Goal: Transaction & Acquisition: Purchase product/service

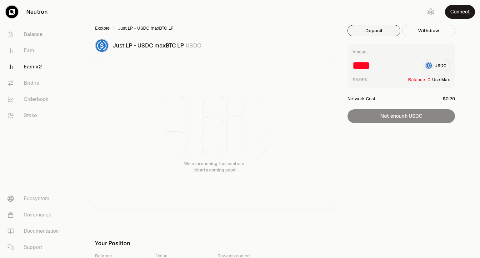
click at [107, 28] on link "Explore" at bounding box center [102, 28] width 15 height 6
click at [27, 66] on link "Earn V2" at bounding box center [35, 67] width 65 height 16
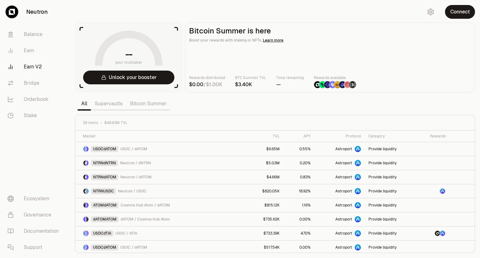
click at [135, 102] on link "Bitcoin Summer" at bounding box center [148, 104] width 44 height 13
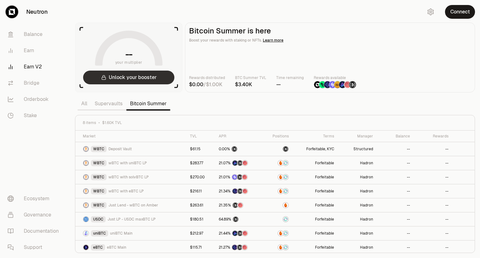
click at [152, 80] on button "Unlock your booster" at bounding box center [128, 78] width 91 height 14
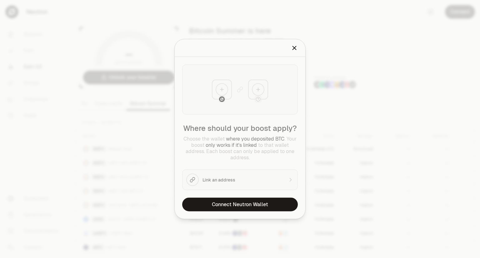
click at [292, 51] on icon "Close" at bounding box center [294, 48] width 7 height 7
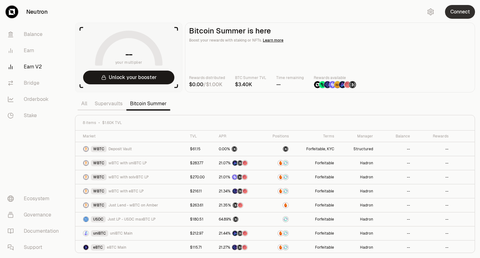
drag, startPoint x: 463, startPoint y: 10, endPoint x: 467, endPoint y: 14, distance: 6.0
click at [467, 14] on button "Connect" at bounding box center [460, 12] width 30 height 14
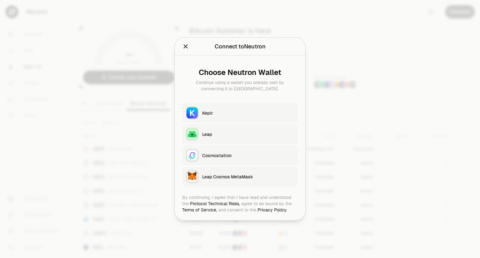
click at [467, 14] on div at bounding box center [240, 129] width 480 height 258
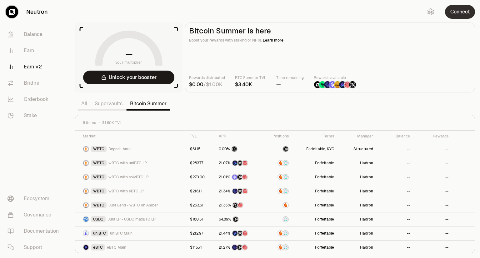
click at [455, 16] on button "Connect" at bounding box center [460, 12] width 30 height 14
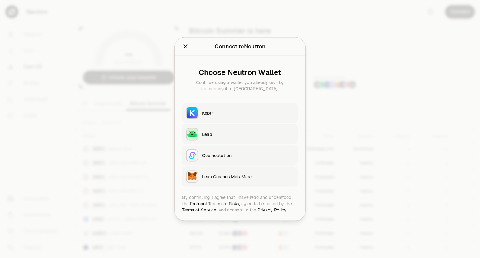
click at [230, 105] on button "Keplr" at bounding box center [240, 113] width 116 height 20
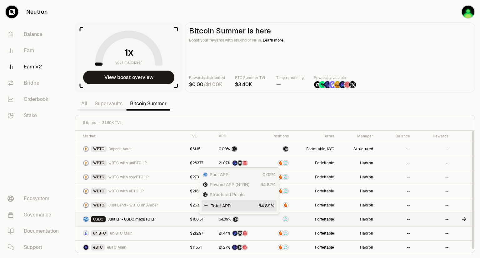
click at [223, 219] on span "64.89%" at bounding box center [225, 219] width 13 height 5
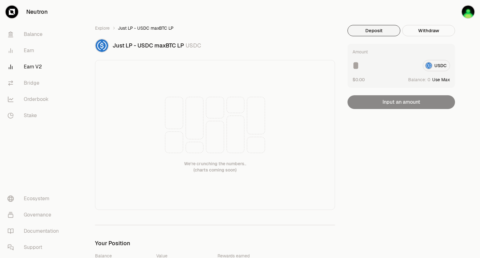
click at [437, 80] on button "Use Max" at bounding box center [442, 80] width 18 height 6
type input "*"
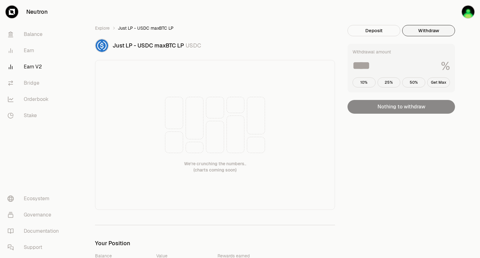
click at [425, 30] on button "Withdraw" at bounding box center [429, 30] width 53 height 11
click at [387, 31] on button "Deposit" at bounding box center [374, 30] width 53 height 11
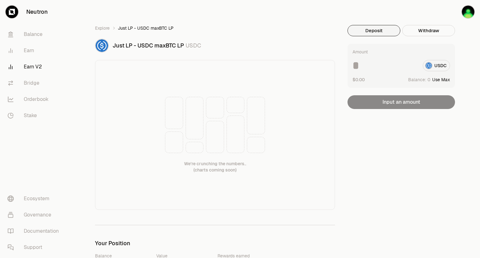
click at [437, 80] on button "Use Max" at bounding box center [442, 80] width 18 height 6
click at [437, 69] on div "* USDC" at bounding box center [402, 65] width 98 height 11
click at [400, 102] on div "Amount * USDC $0.00 Balance: Using Max Input an amount" at bounding box center [402, 76] width 108 height 65
click at [355, 67] on input "*" at bounding box center [385, 65] width 65 height 11
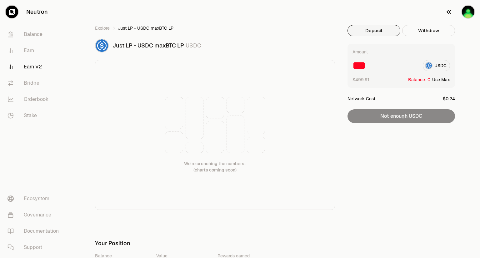
scroll to position [8, 0]
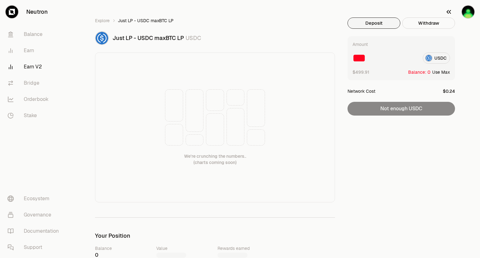
type input "***"
click at [469, 13] on img "button" at bounding box center [468, 12] width 13 height 13
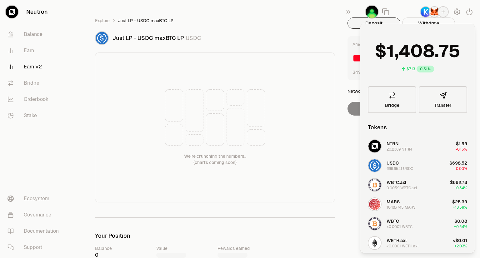
click at [326, 56] on div "We're crunching the numbers.. (charts coming soon)" at bounding box center [215, 128] width 240 height 150
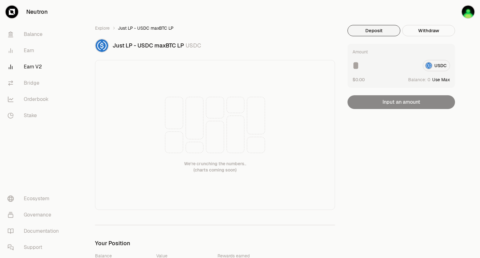
click at [439, 69] on div "USDC" at bounding box center [402, 65] width 98 height 11
click at [467, 15] on img "button" at bounding box center [468, 12] width 13 height 13
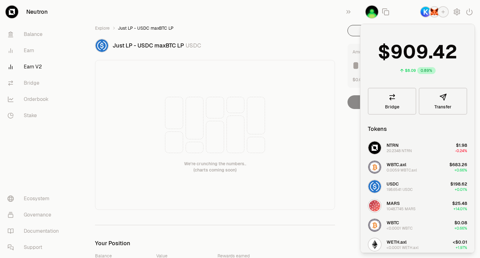
click at [433, 16] on img "button" at bounding box center [435, 12] width 10 height 10
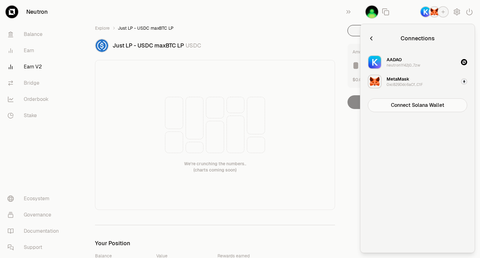
click at [369, 37] on icon "button" at bounding box center [371, 38] width 7 height 7
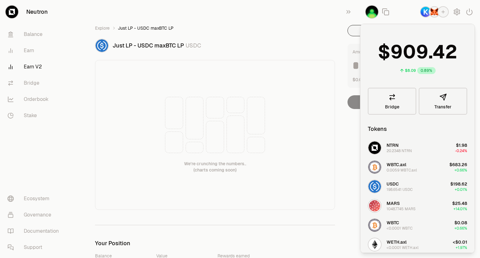
click at [306, 30] on ol "Explore Just LP - USDC maxBTC LP" at bounding box center [215, 28] width 240 height 6
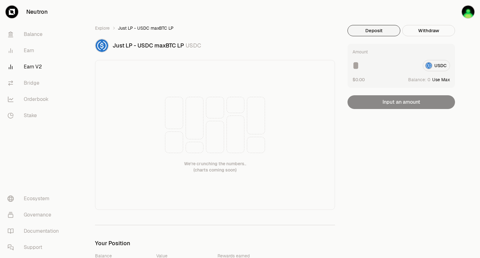
click at [30, 68] on link "Earn V2" at bounding box center [35, 67] width 65 height 16
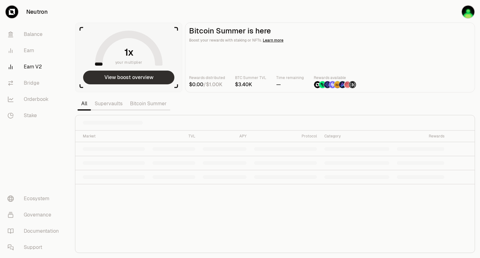
click at [145, 83] on button "View boost overview" at bounding box center [128, 78] width 91 height 14
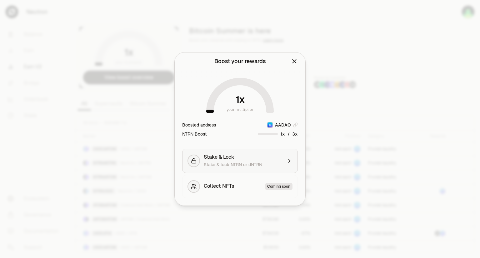
click at [283, 158] on button "Stake & Lock Stake & lock NTRN or dNTRN" at bounding box center [240, 161] width 116 height 24
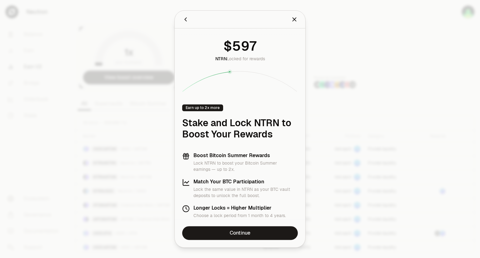
click at [294, 21] on icon "Close" at bounding box center [294, 19] width 7 height 7
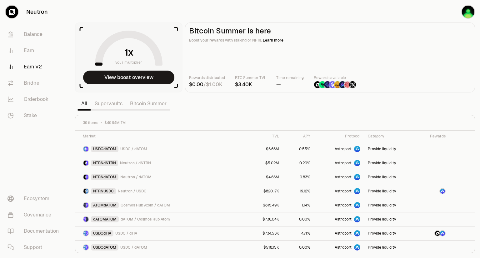
click at [148, 105] on link "Bitcoin Summer" at bounding box center [148, 104] width 44 height 13
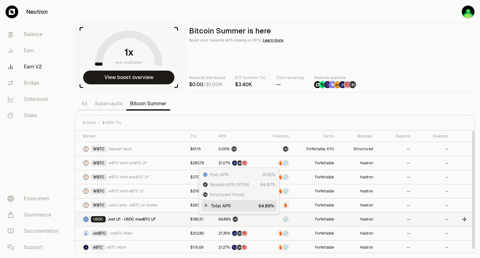
scroll to position [1, 0]
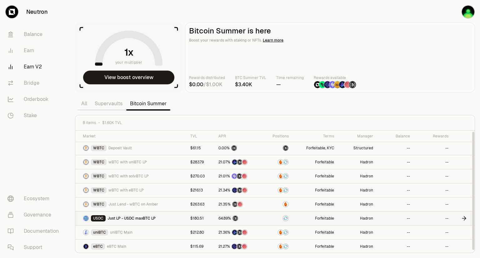
click at [464, 219] on icon at bounding box center [464, 219] width 6 height 6
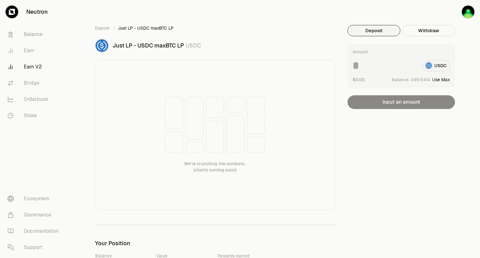
click at [437, 68] on div "USDC" at bounding box center [402, 65] width 98 height 11
click at [437, 80] on button "Use Max" at bounding box center [442, 80] width 18 height 6
type input "**********"
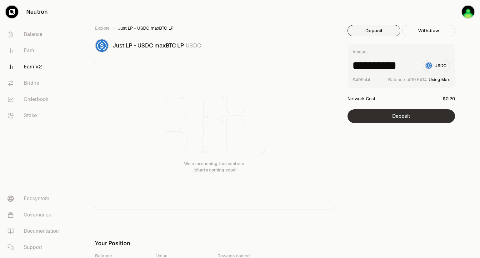
click at [384, 116] on button "Deposit" at bounding box center [402, 116] width 108 height 14
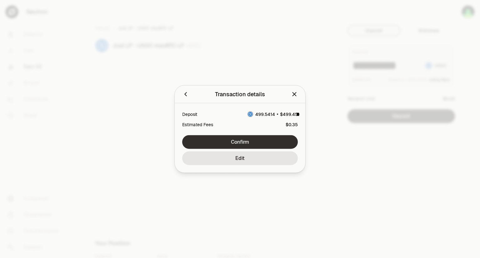
click at [262, 141] on button "Confirm" at bounding box center [240, 142] width 116 height 14
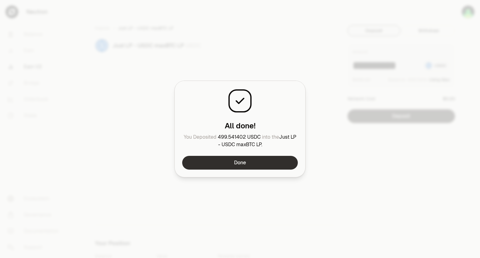
click at [267, 160] on button "Done" at bounding box center [240, 163] width 116 height 14
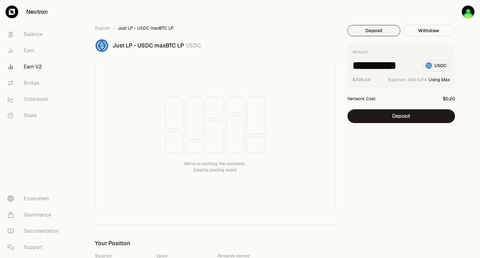
click at [33, 69] on link "Earn V2" at bounding box center [35, 67] width 65 height 16
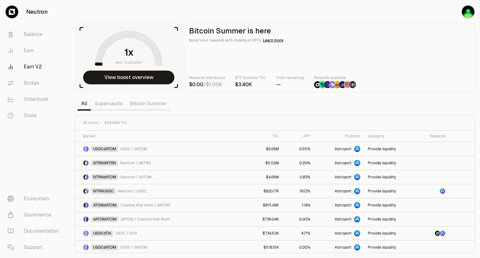
click at [148, 104] on link "Bitcoin Summer" at bounding box center [148, 104] width 44 height 13
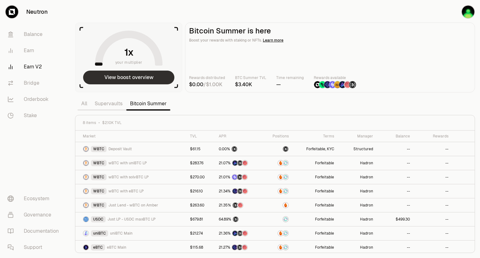
click at [133, 79] on button "View boost overview" at bounding box center [128, 78] width 91 height 14
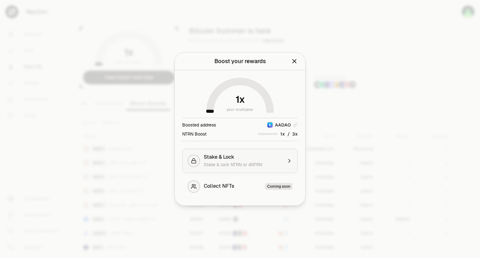
click at [247, 161] on div "Stake & Lock Stake & lock NTRN or dNTRN" at bounding box center [243, 161] width 79 height 14
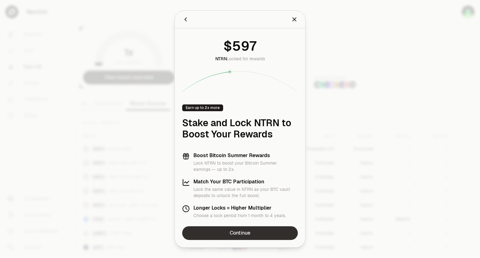
click at [243, 239] on link "Continue" at bounding box center [240, 233] width 116 height 14
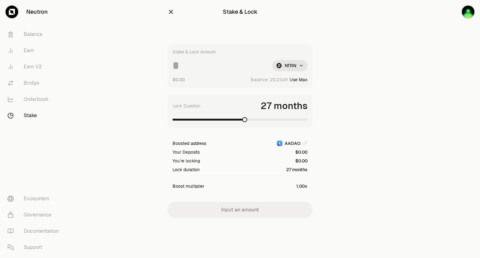
click at [247, 120] on span at bounding box center [244, 119] width 5 height 5
click at [209, 64] on input at bounding box center [220, 65] width 95 height 11
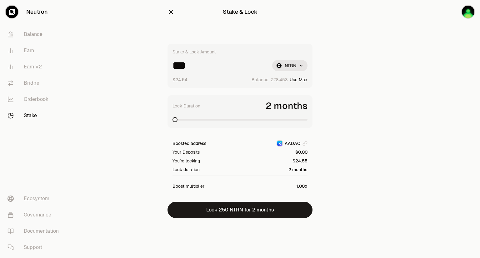
type input "***"
click at [308, 123] on span at bounding box center [240, 120] width 135 height 6
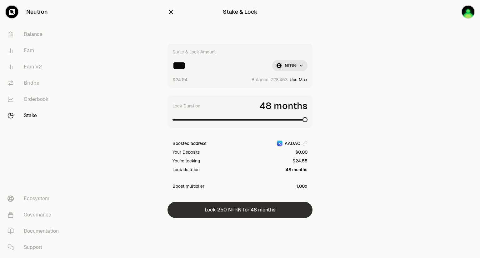
click at [270, 212] on button "Lock 250 NTRN for 48 months" at bounding box center [240, 210] width 145 height 16
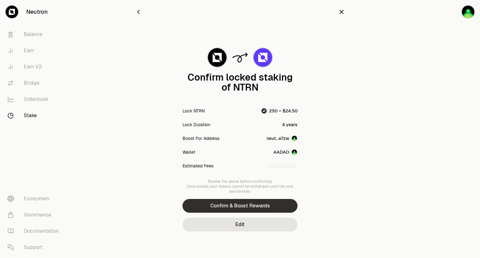
click at [247, 209] on button "Confirm & Boost Rewards" at bounding box center [240, 206] width 115 height 14
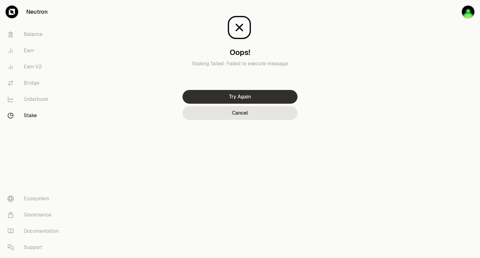
click at [250, 97] on button "Try Again" at bounding box center [240, 97] width 115 height 14
click at [249, 98] on button "Try Again" at bounding box center [240, 97] width 115 height 14
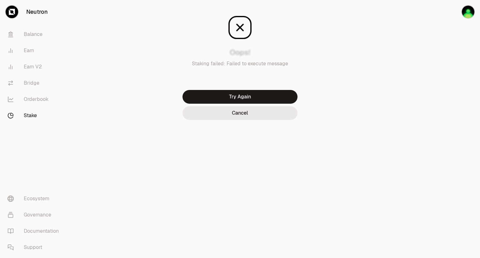
click at [238, 115] on button "Cancel" at bounding box center [240, 113] width 115 height 14
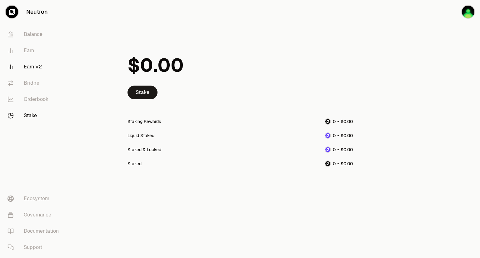
click at [32, 66] on link "Earn V2" at bounding box center [35, 67] width 65 height 16
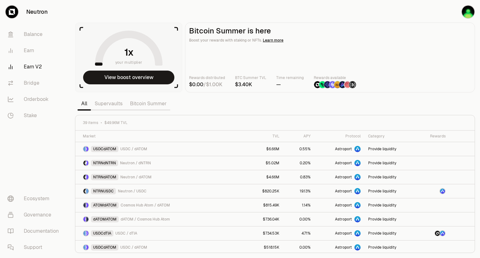
click at [111, 104] on link "Supervaults" at bounding box center [108, 104] width 35 height 13
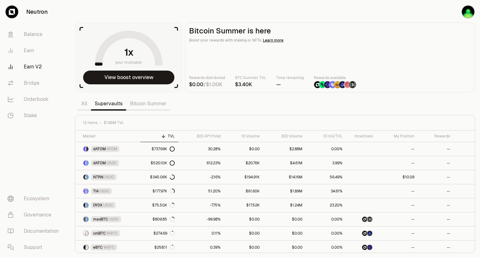
click at [136, 108] on link "Bitcoin Summer" at bounding box center [148, 104] width 44 height 13
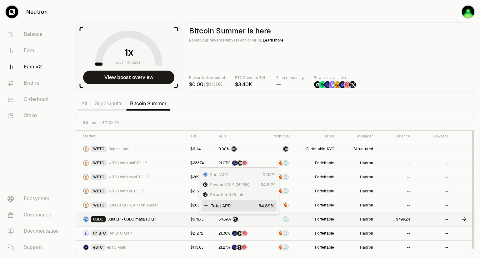
scroll to position [1, 0]
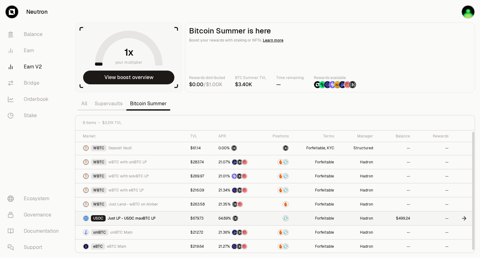
click at [125, 218] on span "Just LP - USDC maxBTC LP" at bounding box center [132, 218] width 48 height 5
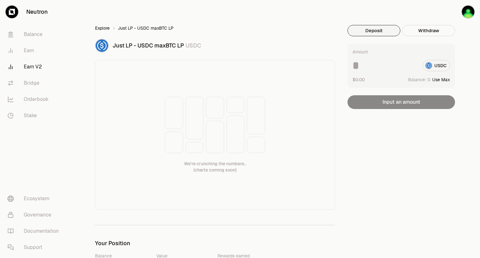
click at [98, 28] on link "Explore" at bounding box center [102, 28] width 15 height 6
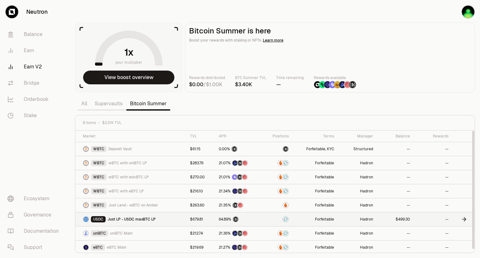
click at [135, 222] on td "USDC Just LP - USDC maxBTC LP" at bounding box center [130, 220] width 111 height 14
click at [134, 216] on div "USDC Just LP - USDC maxBTC LP" at bounding box center [133, 219] width 100 height 6
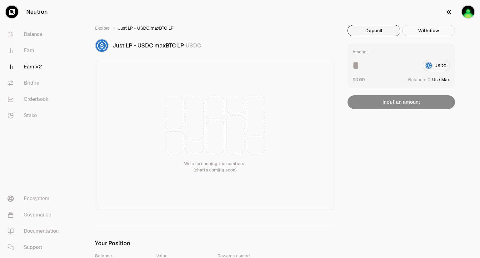
click at [465, 13] on img "button" at bounding box center [468, 12] width 13 height 13
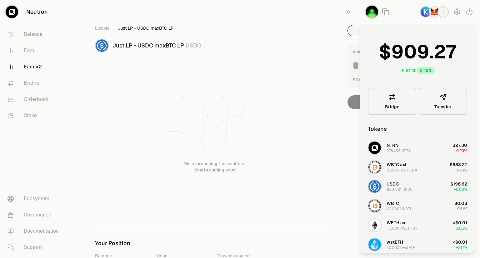
click at [314, 79] on div "We're crunching the numbers.. (charts coming soon)" at bounding box center [215, 135] width 240 height 150
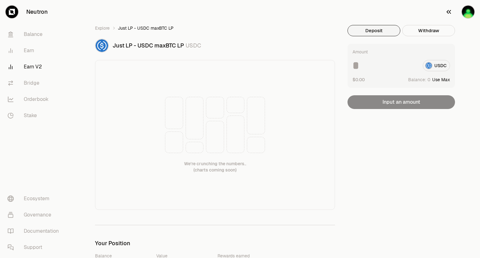
click at [464, 15] on img "button" at bounding box center [468, 12] width 13 height 13
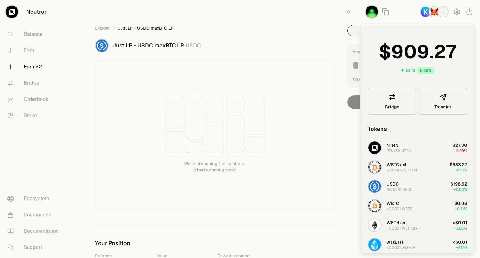
click at [434, 17] on img "button" at bounding box center [435, 12] width 10 height 10
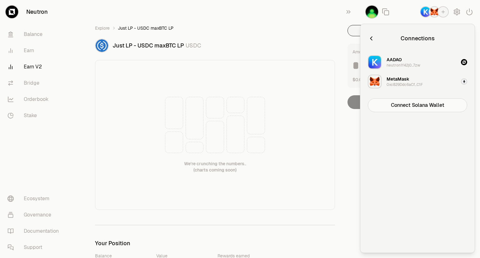
click at [443, 79] on button "MetaMask 0xc829Ddc6aCf...C1F" at bounding box center [417, 81] width 107 height 19
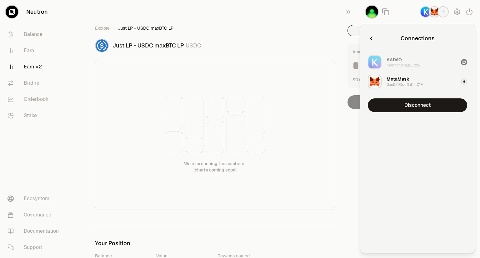
click at [406, 113] on div "Connections AADAO neutron1f42j0...7zw MetaMask 0xc829Ddc6aCf...C1F Disconnect" at bounding box center [417, 139] width 99 height 214
click at [413, 102] on button "Disconnect" at bounding box center [417, 106] width 99 height 14
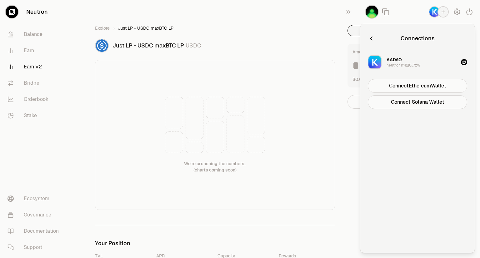
click at [414, 11] on div at bounding box center [420, 12] width 120 height 24
click at [377, 39] on div at bounding box center [383, 38] width 30 height 9
click at [370, 41] on icon "button" at bounding box center [371, 38] width 7 height 7
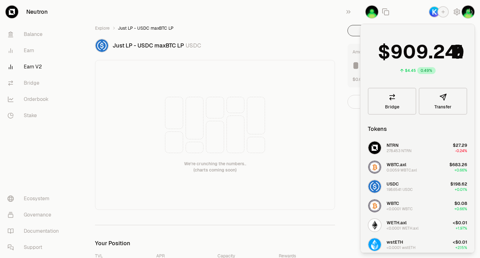
click at [334, 64] on div "We're crunching the numbers.. (charts coming soon)" at bounding box center [215, 135] width 240 height 150
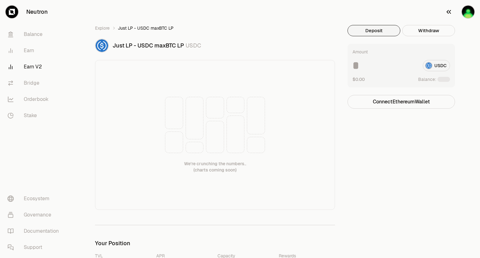
click at [460, 18] on button "button" at bounding box center [460, 12] width 40 height 24
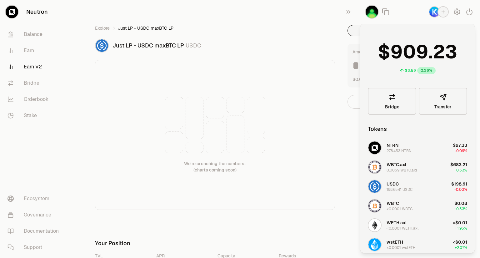
click at [335, 84] on div "We're crunching the numbers.. (charts coming soon)" at bounding box center [215, 135] width 240 height 150
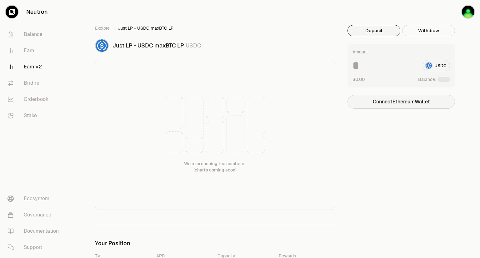
click at [382, 105] on button "Connect Ethereum Wallet" at bounding box center [402, 102] width 108 height 14
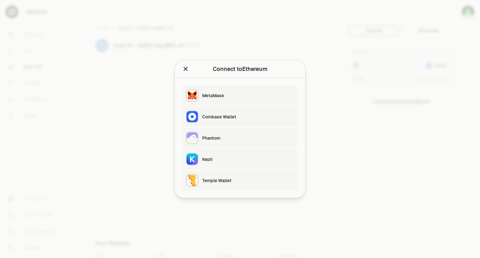
click at [210, 90] on button "MetaMask" at bounding box center [240, 96] width 116 height 20
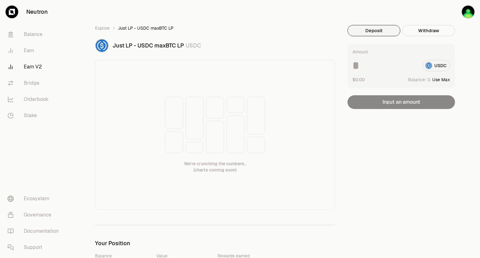
click at [110, 32] on div "Explore Just LP - USDC maxBTC LP Just LP - USDC maxBTC LP USDC We're crunching …" at bounding box center [215, 117] width 240 height 185
click at [104, 30] on link "Explore" at bounding box center [102, 28] width 15 height 6
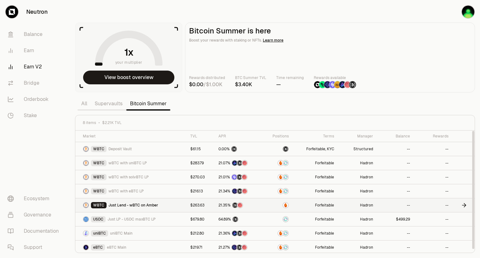
click at [124, 204] on span "Just Lend - wBTC on Amber" at bounding box center [134, 205] width 50 height 5
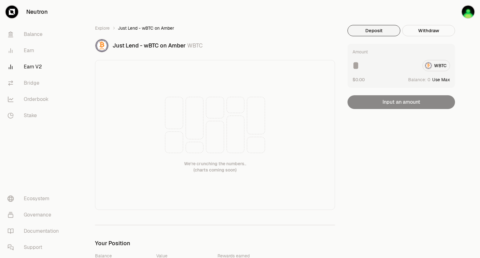
click at [435, 67] on div "WBTC" at bounding box center [402, 65] width 98 height 11
click at [103, 32] on div "Explore Just Lend - wBTC on Amber Just Lend - wBTC on Amber WBTC We're crunchin…" at bounding box center [215, 117] width 240 height 185
click at [103, 29] on link "Explore" at bounding box center [102, 28] width 15 height 6
